Goal: Transaction & Acquisition: Purchase product/service

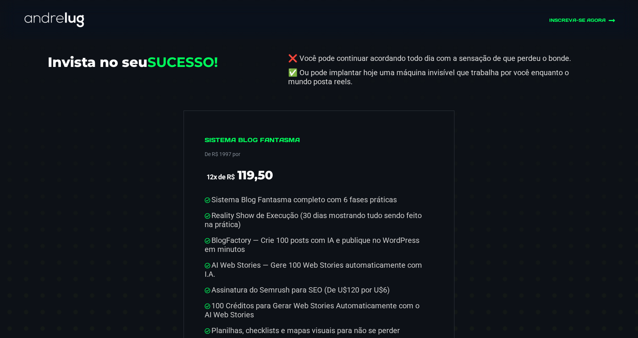
scroll to position [3759, 0]
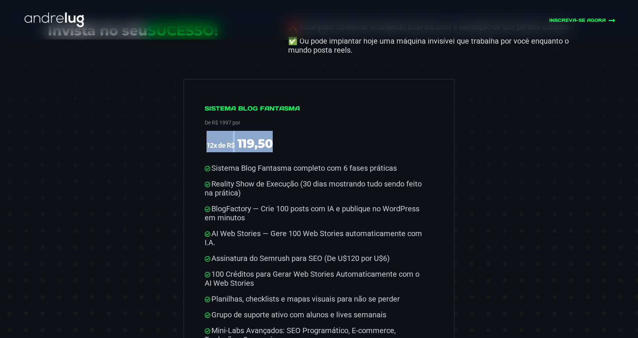
drag, startPoint x: 205, startPoint y: 128, endPoint x: 281, endPoint y: 131, distance: 76.0
click at [281, 131] on span "12x de R$ 119,50" at bounding box center [316, 141] width 222 height 21
click at [329, 131] on span "12x de R$ 119,50" at bounding box center [316, 141] width 222 height 21
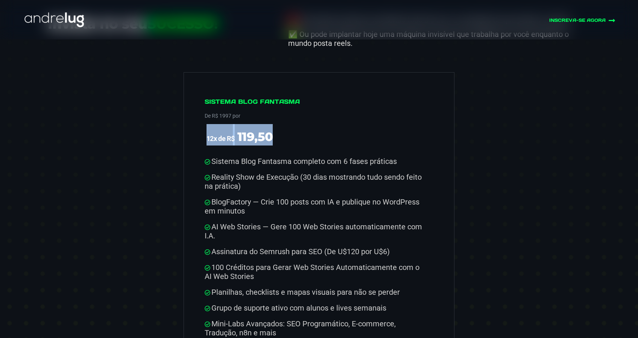
drag, startPoint x: 207, startPoint y: 123, endPoint x: 294, endPoint y: 120, distance: 86.9
click at [291, 124] on span "12x de R$ 119,50" at bounding box center [316, 134] width 222 height 21
click at [294, 124] on span "12x de R$ 119,50" at bounding box center [316, 134] width 222 height 21
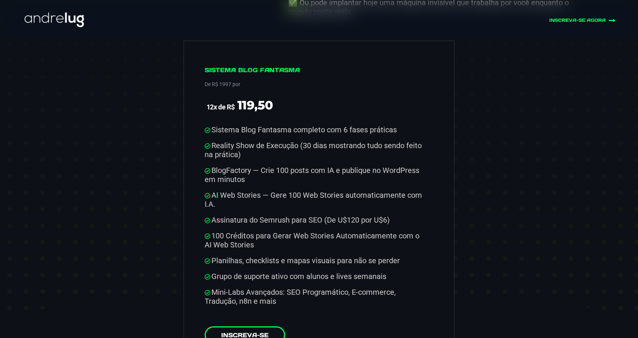
scroll to position [3799, 0]
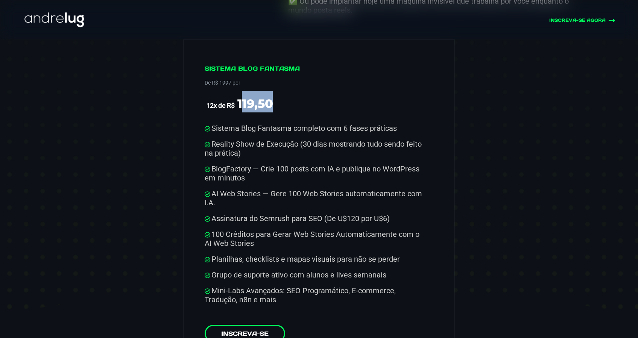
drag, startPoint x: 266, startPoint y: 86, endPoint x: 292, endPoint y: 82, distance: 25.5
click at [292, 91] on span "12x de R$ 119,50" at bounding box center [316, 101] width 222 height 21
click at [297, 91] on span "12x de R$ 119,50" at bounding box center [316, 101] width 222 height 21
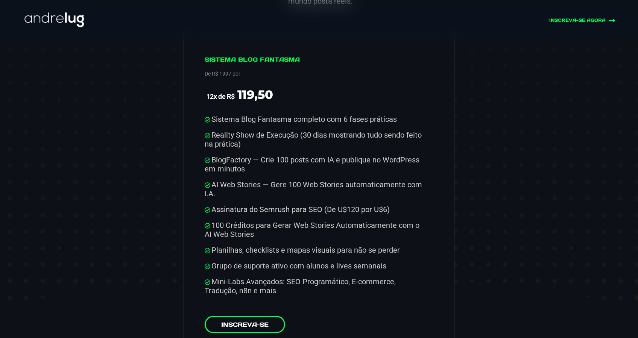
scroll to position [3810, 0]
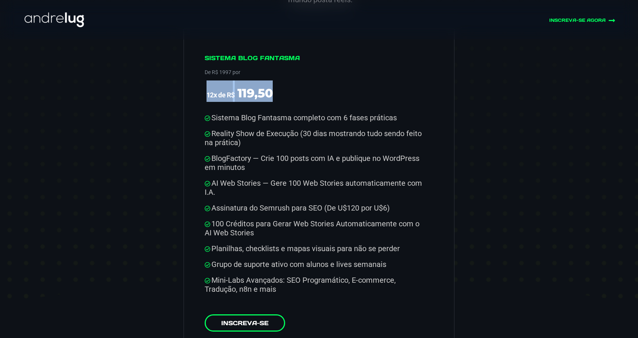
drag, startPoint x: 201, startPoint y: 81, endPoint x: 276, endPoint y: 79, distance: 74.5
click at [276, 79] on div "Sistema Blog Fantasma De R$ 1997 por 12x de R$ 119,50 Sistema Blog Fantasma com…" at bounding box center [319, 197] width 271 height 337
click at [286, 81] on span "12x de R$ 119,50" at bounding box center [316, 91] width 222 height 21
drag, startPoint x: 287, startPoint y: 80, endPoint x: 210, endPoint y: 82, distance: 77.1
click at [210, 82] on span "12x de R$ 119,50" at bounding box center [316, 91] width 222 height 21
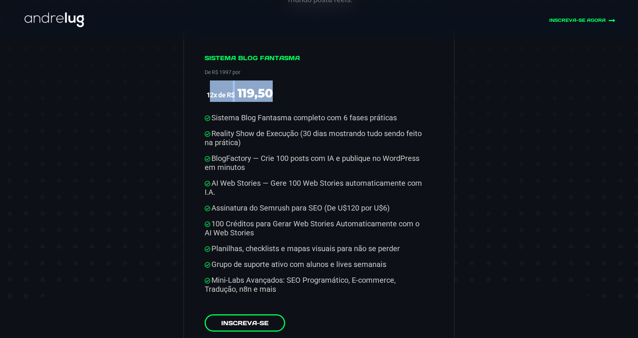
click at [313, 81] on span "12x de R$ 119,50" at bounding box center [316, 91] width 222 height 21
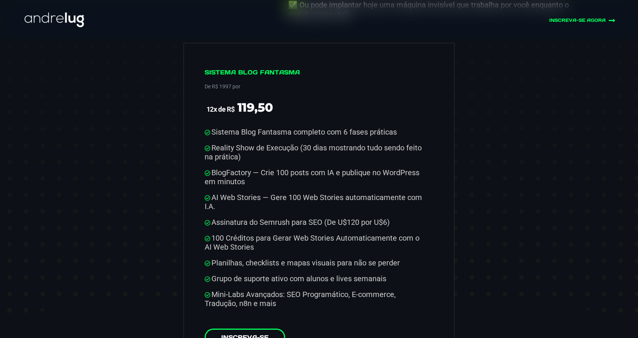
click at [198, 58] on div "Sistema Blog Fantasma De R$ 1997 por 12x de R$ 119,50 Sistema Blog Fantasma com…" at bounding box center [319, 211] width 271 height 337
click at [210, 69] on h4 "Sistema Blog Fantasma" at bounding box center [316, 74] width 222 height 11
click at [325, 69] on h4 "Sistema Blog Fantasma" at bounding box center [316, 74] width 222 height 11
drag, startPoint x: 307, startPoint y: 55, endPoint x: 201, endPoint y: 55, distance: 106.5
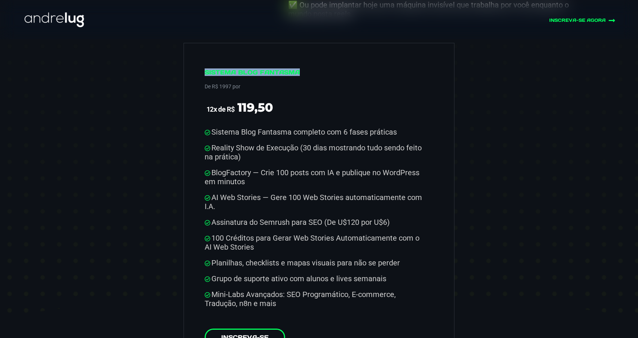
click at [201, 55] on div "Sistema Blog Fantasma De R$ 1997 por 12x de R$ 119,50 Sistema Blog Fantasma com…" at bounding box center [319, 211] width 271 height 337
click at [321, 82] on p "De R$ 1997 por" at bounding box center [316, 86] width 222 height 9
